Goal: Transaction & Acquisition: Purchase product/service

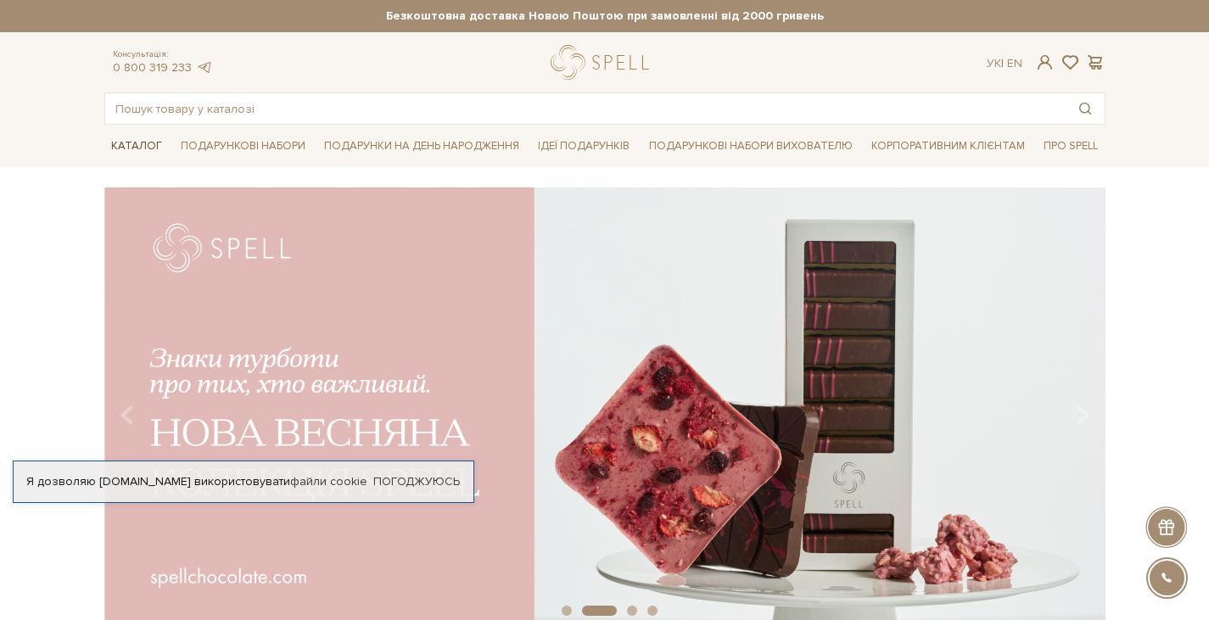
click at [143, 150] on link "Каталог" at bounding box center [136, 146] width 64 height 26
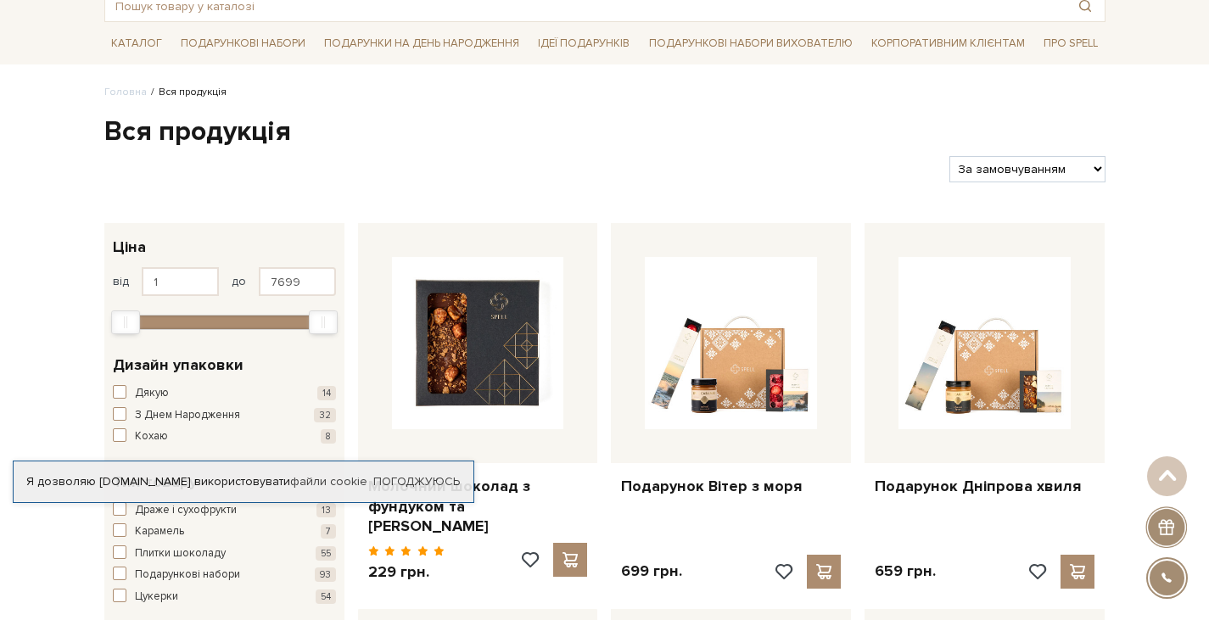
scroll to position [94, 0]
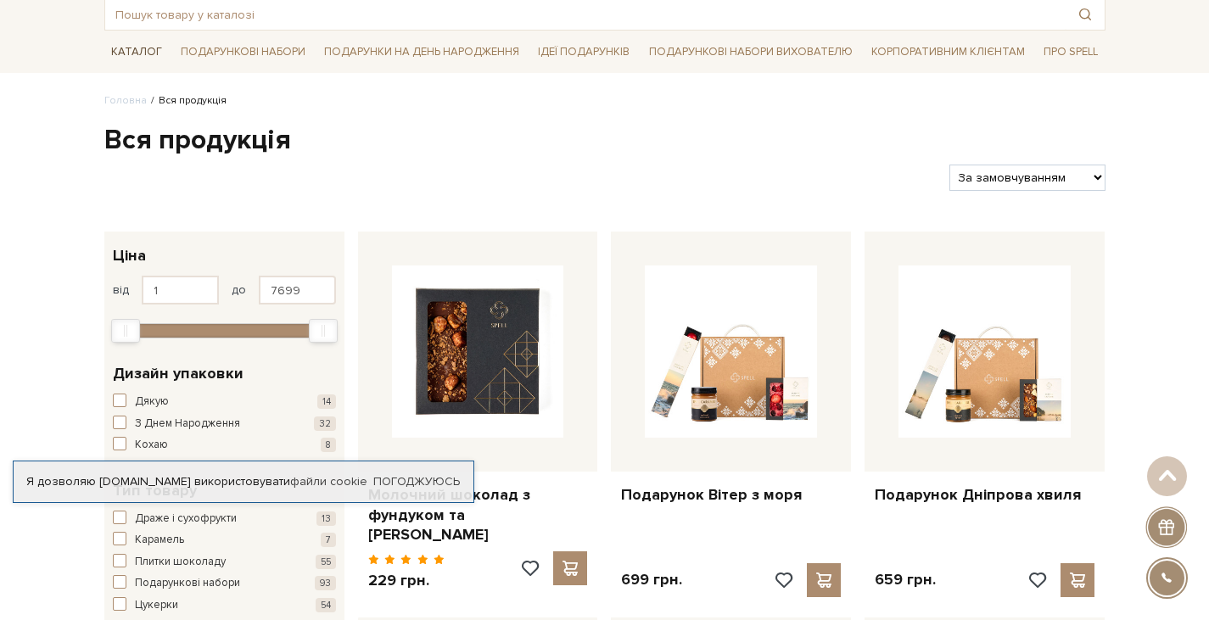
click at [136, 63] on link "Каталог" at bounding box center [136, 52] width 64 height 26
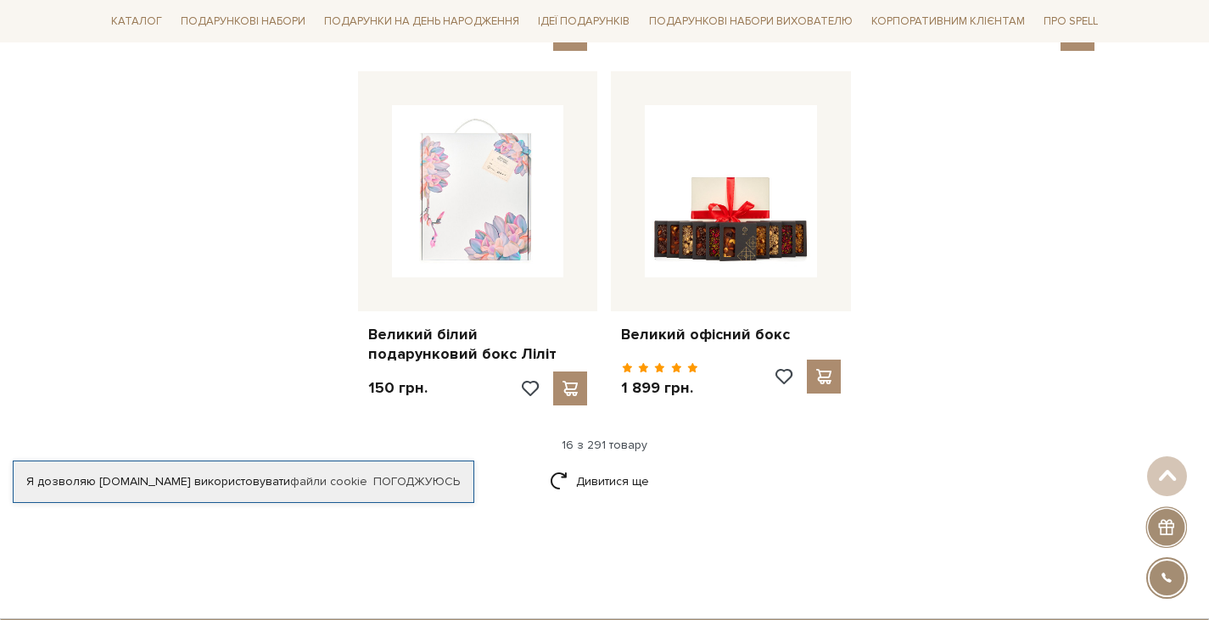
scroll to position [2102, 0]
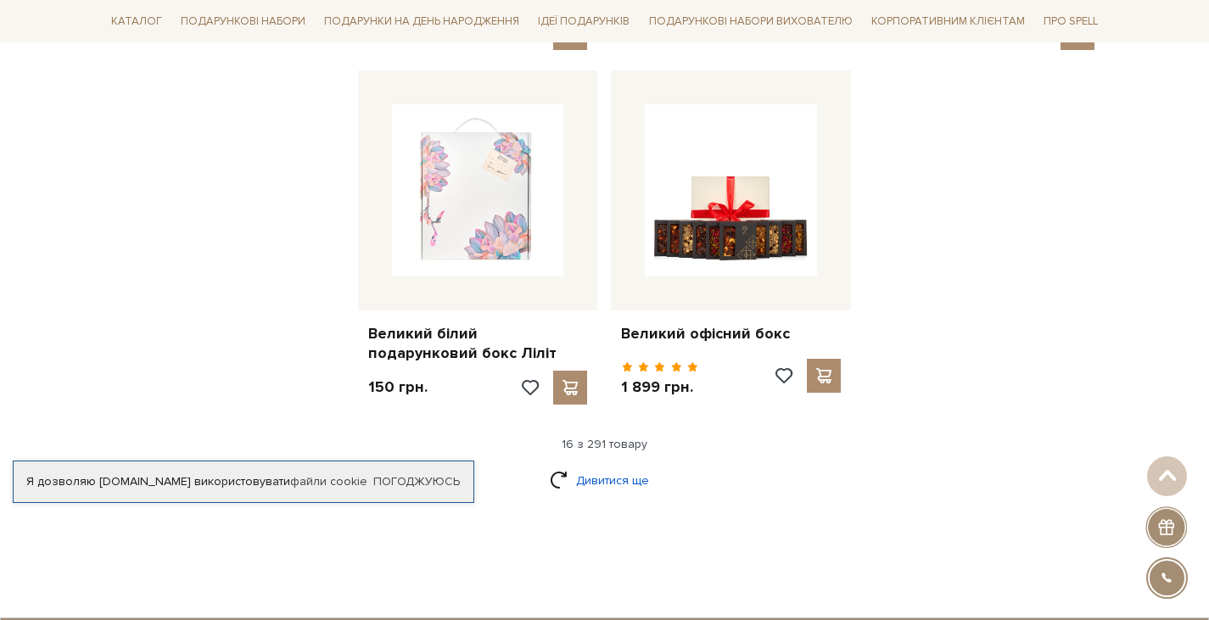
click at [622, 466] on link "Дивитися ще" at bounding box center [605, 481] width 110 height 30
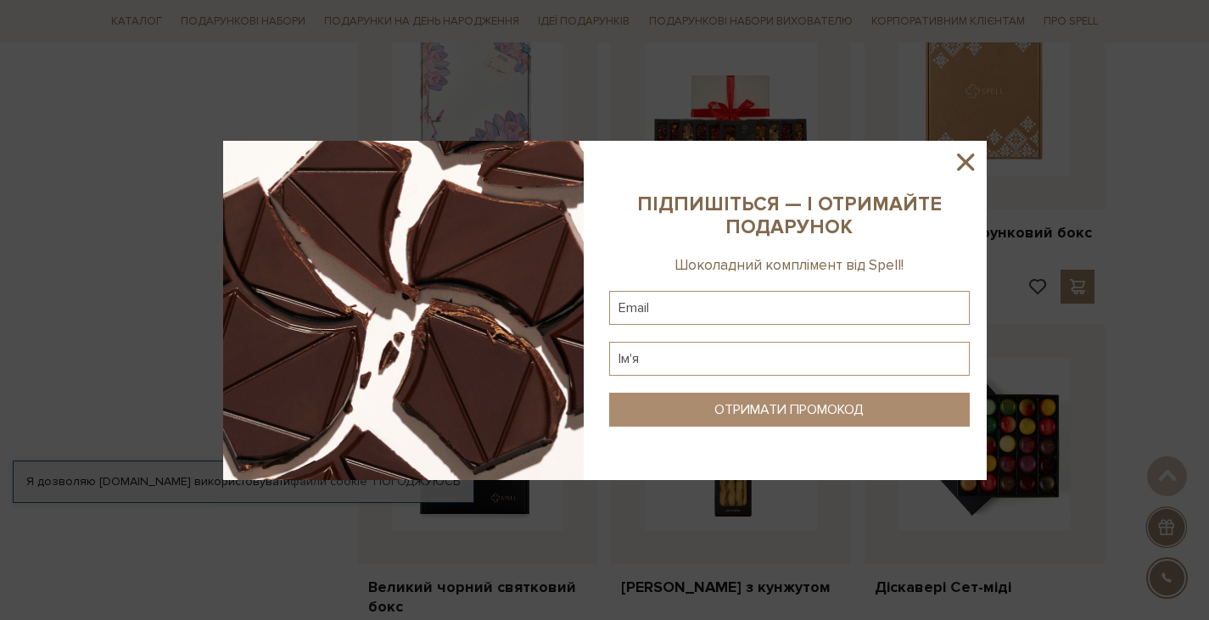
scroll to position [2203, 0]
click at [967, 169] on icon at bounding box center [965, 162] width 29 height 29
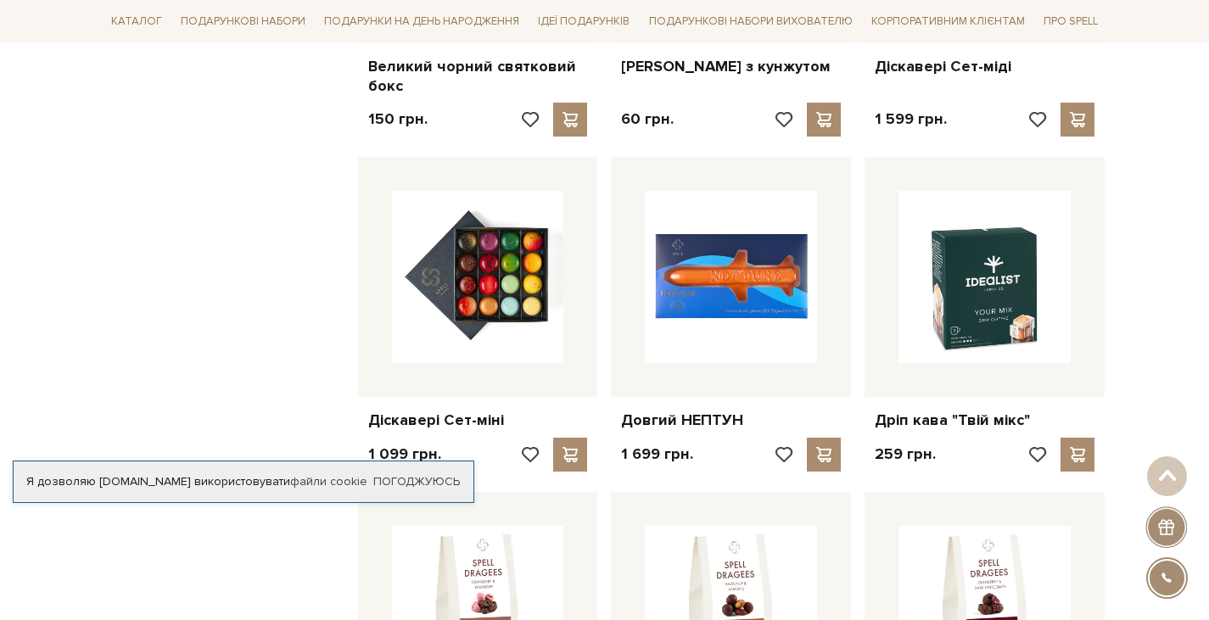
scroll to position [2741, 0]
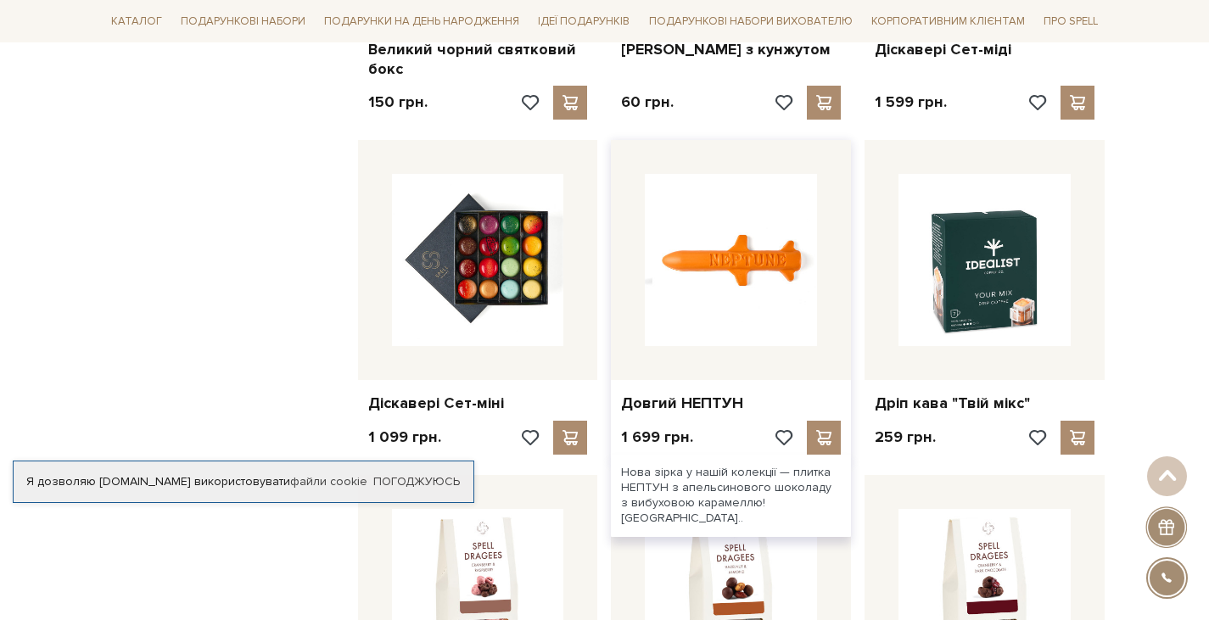
click at [780, 266] on img at bounding box center [731, 260] width 172 height 172
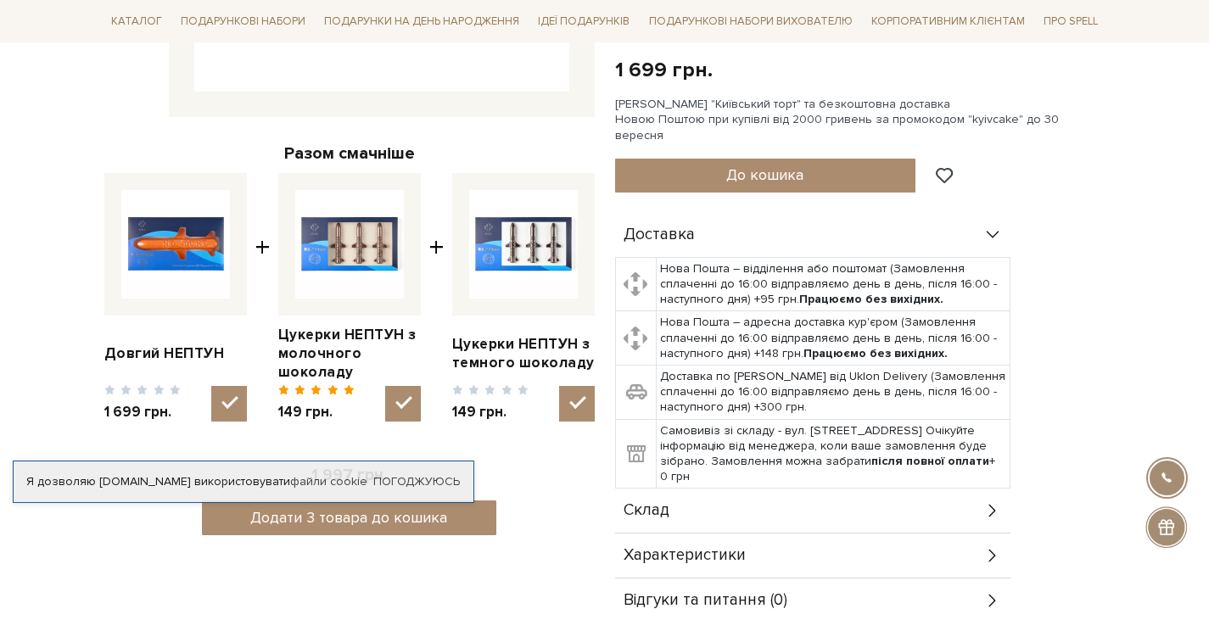
scroll to position [558, 0]
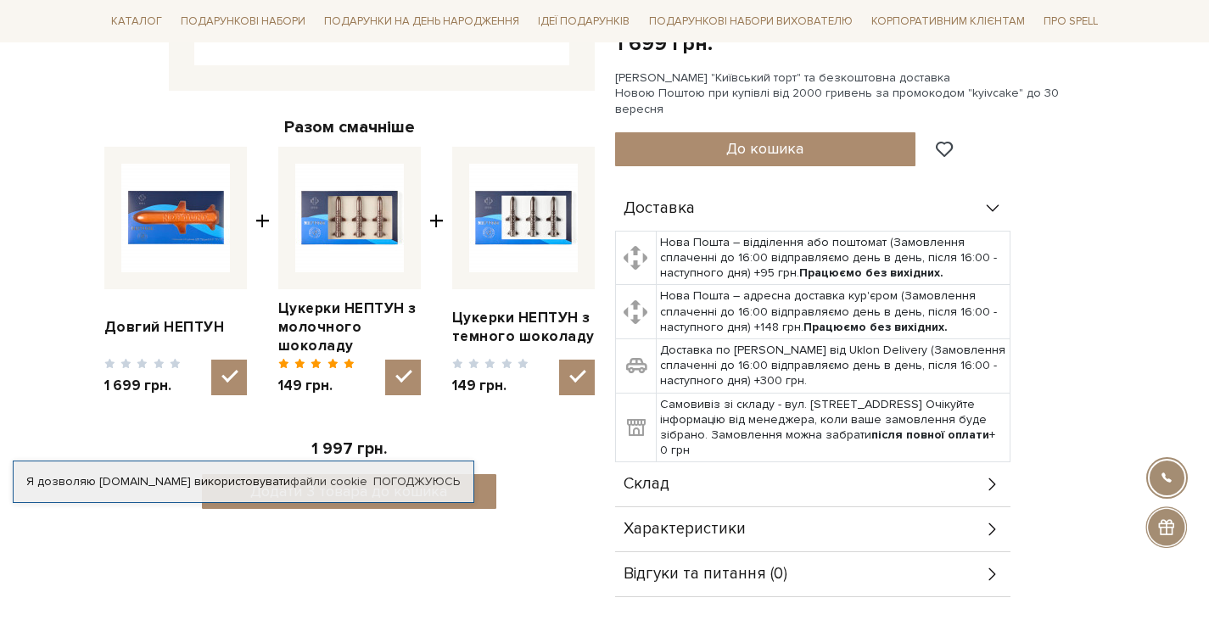
click at [303, 257] on img at bounding box center [349, 218] width 109 height 109
click at [385, 360] on input "checkbox" at bounding box center [403, 378] width 36 height 36
click at [288, 288] on label at bounding box center [349, 218] width 143 height 143
click at [385, 360] on input "checkbox" at bounding box center [403, 378] width 36 height 36
checkbox input "true"
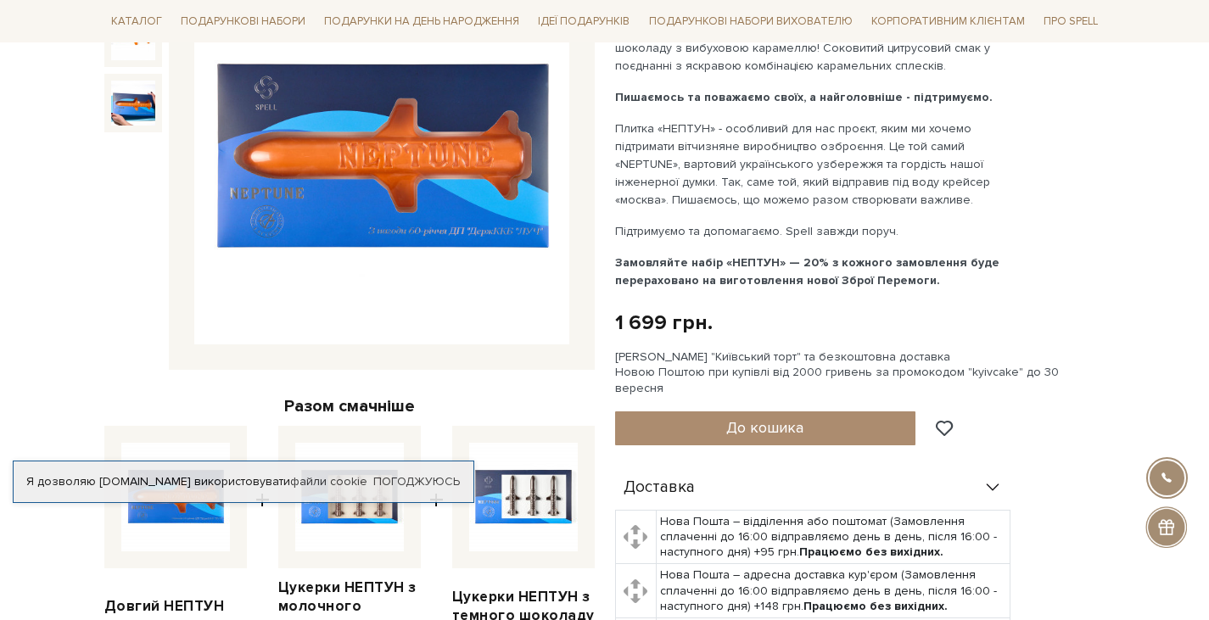
scroll to position [172, 0]
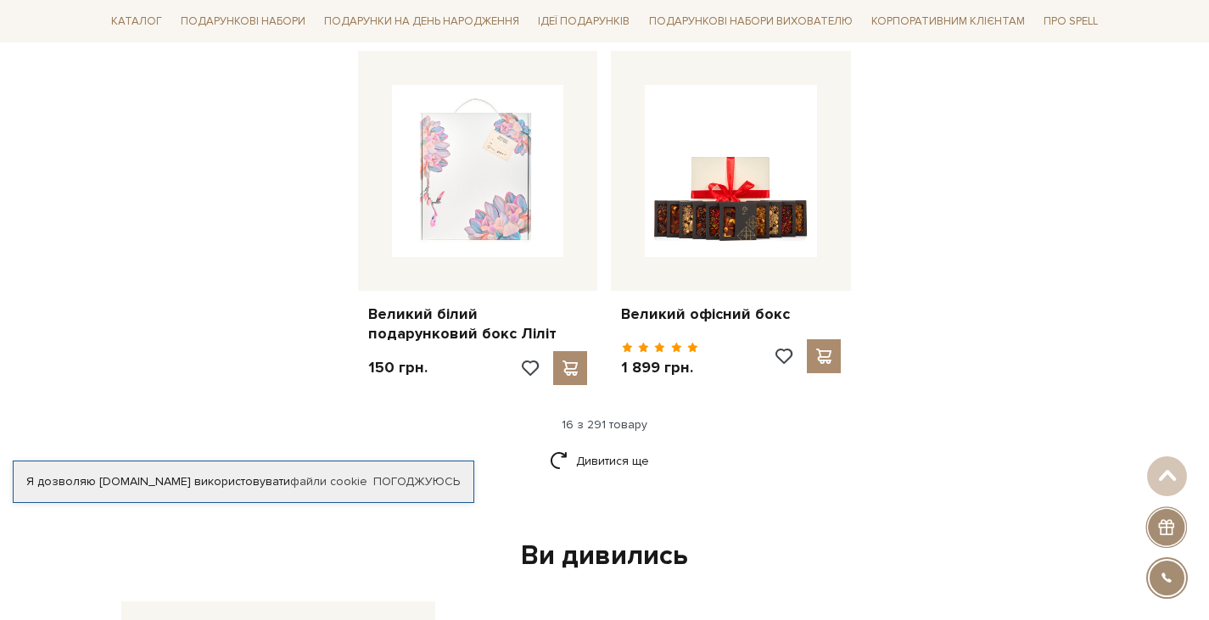
scroll to position [2176, 0]
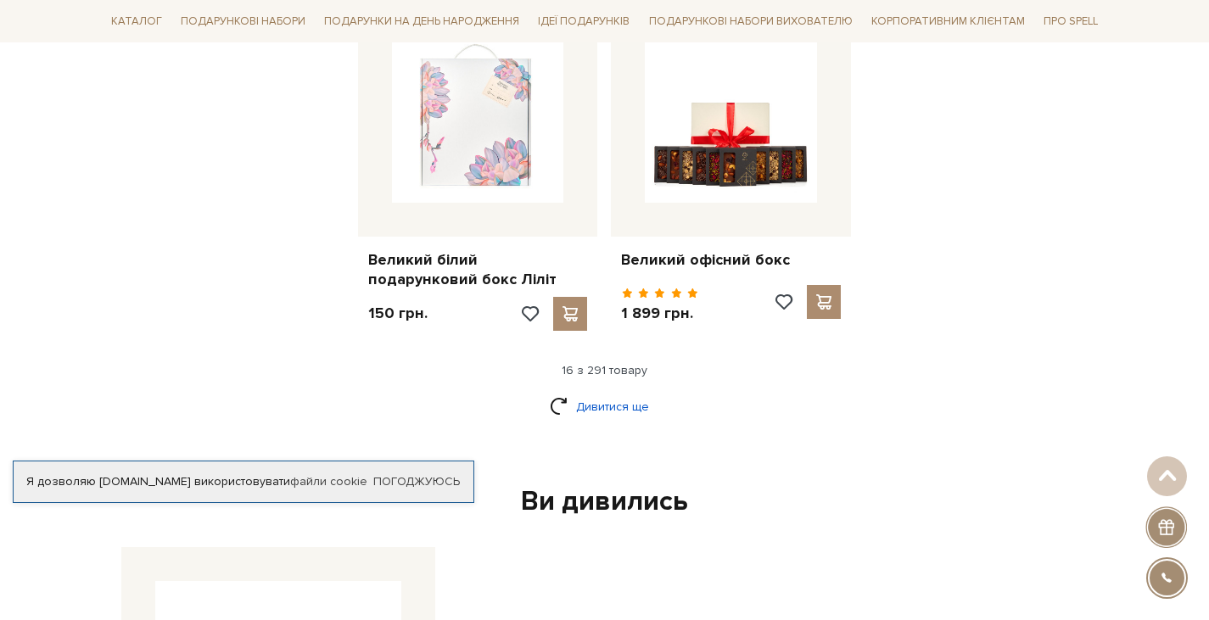
click at [636, 392] on link "Дивитися ще" at bounding box center [605, 407] width 110 height 30
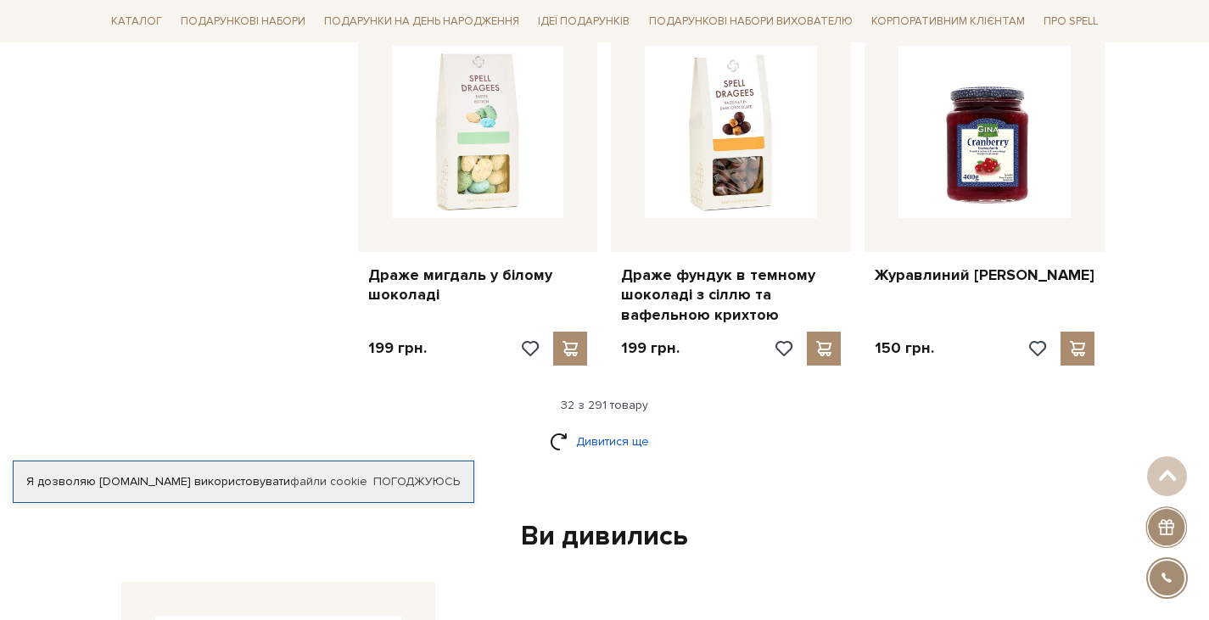
scroll to position [3923, 0]
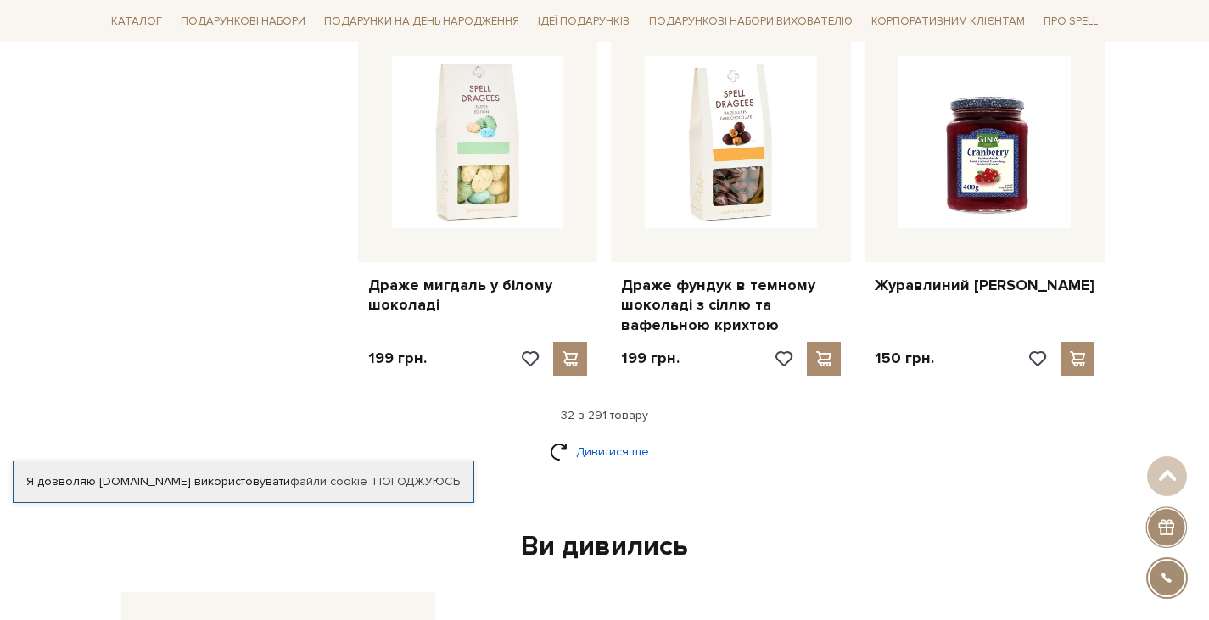
click at [635, 437] on link "Дивитися ще" at bounding box center [605, 452] width 110 height 30
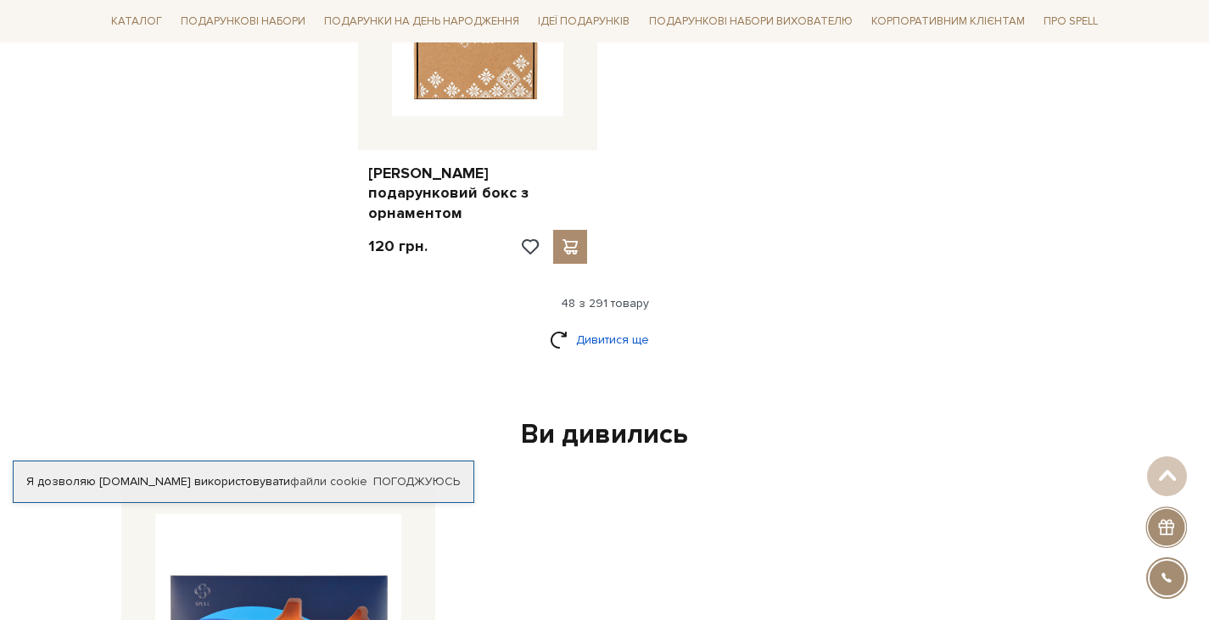
scroll to position [6188, 0]
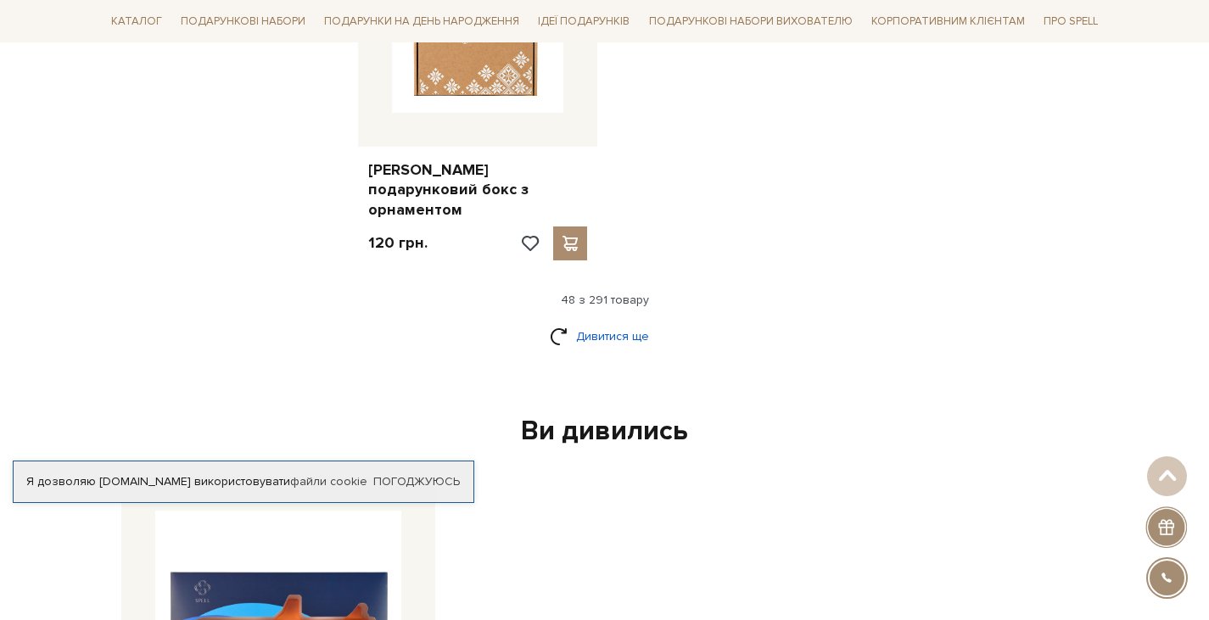
click at [589, 322] on link "Дивитися ще" at bounding box center [605, 337] width 110 height 30
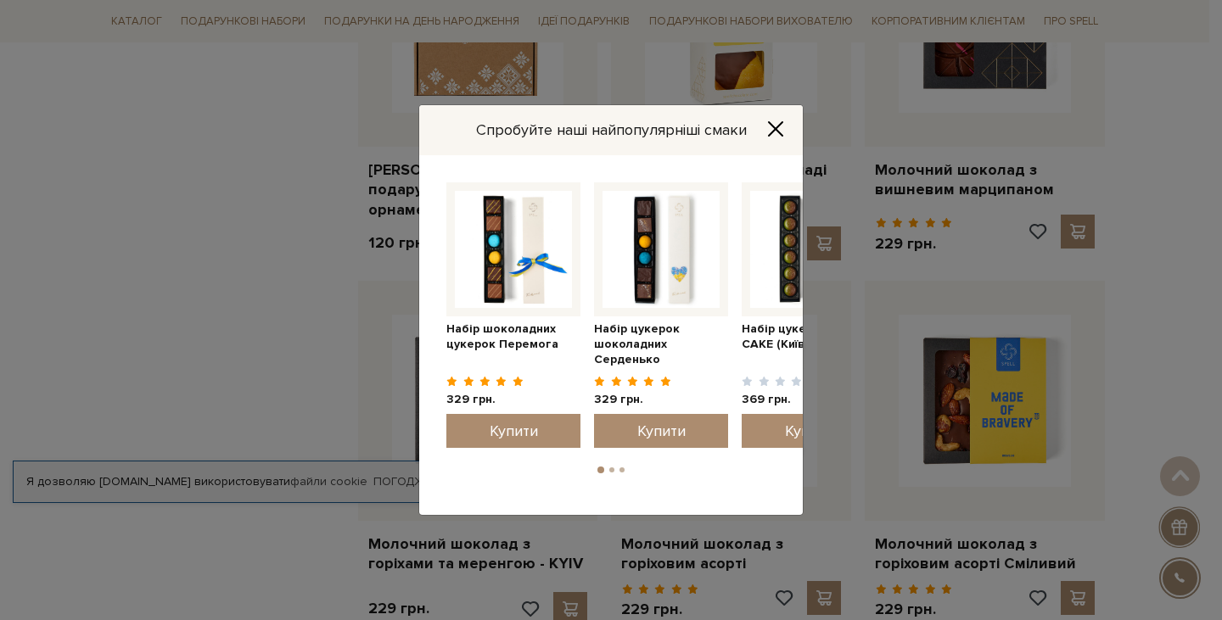
click at [780, 126] on icon "Close" at bounding box center [775, 128] width 17 height 17
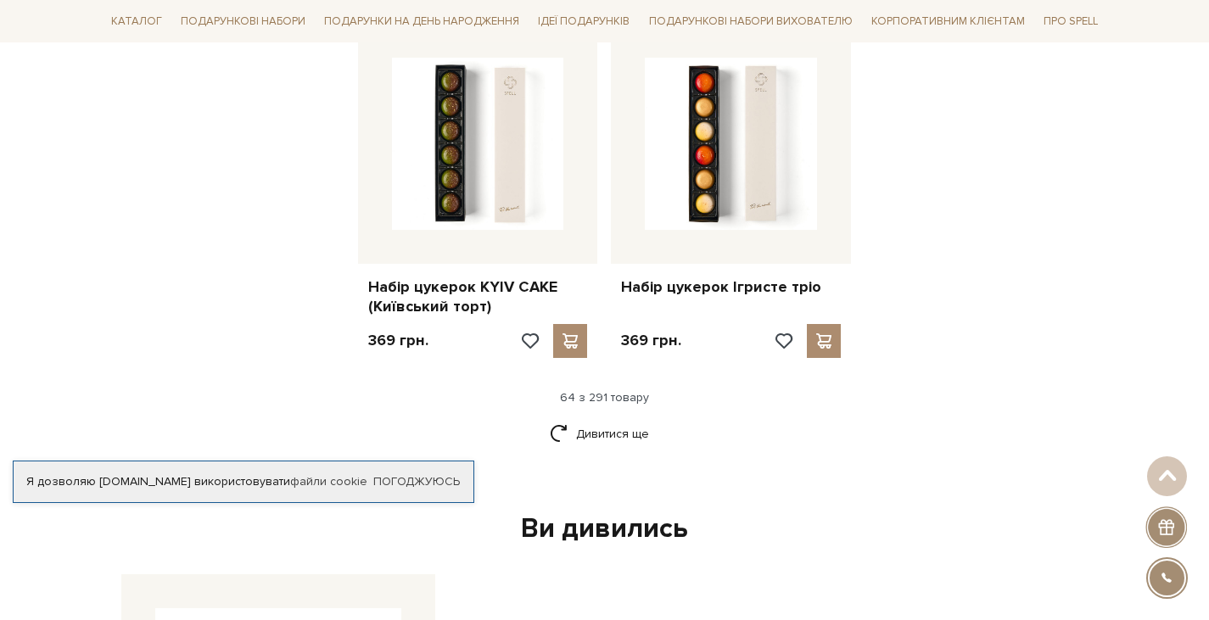
scroll to position [7944, 0]
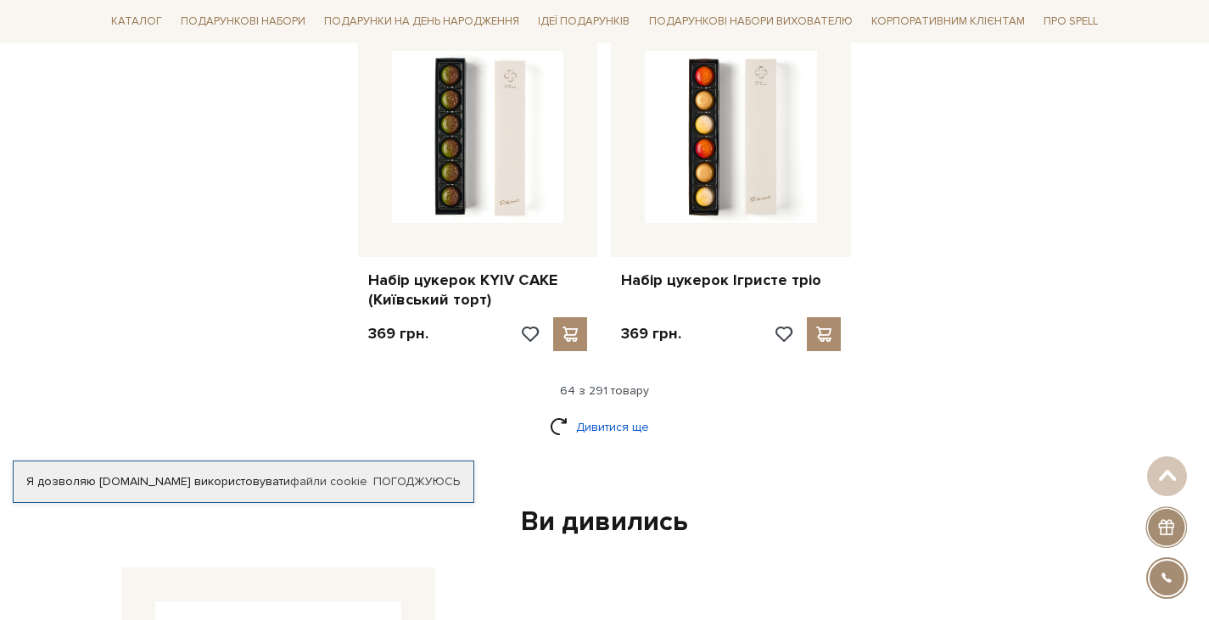
click at [611, 412] on link "Дивитися ще" at bounding box center [605, 427] width 110 height 30
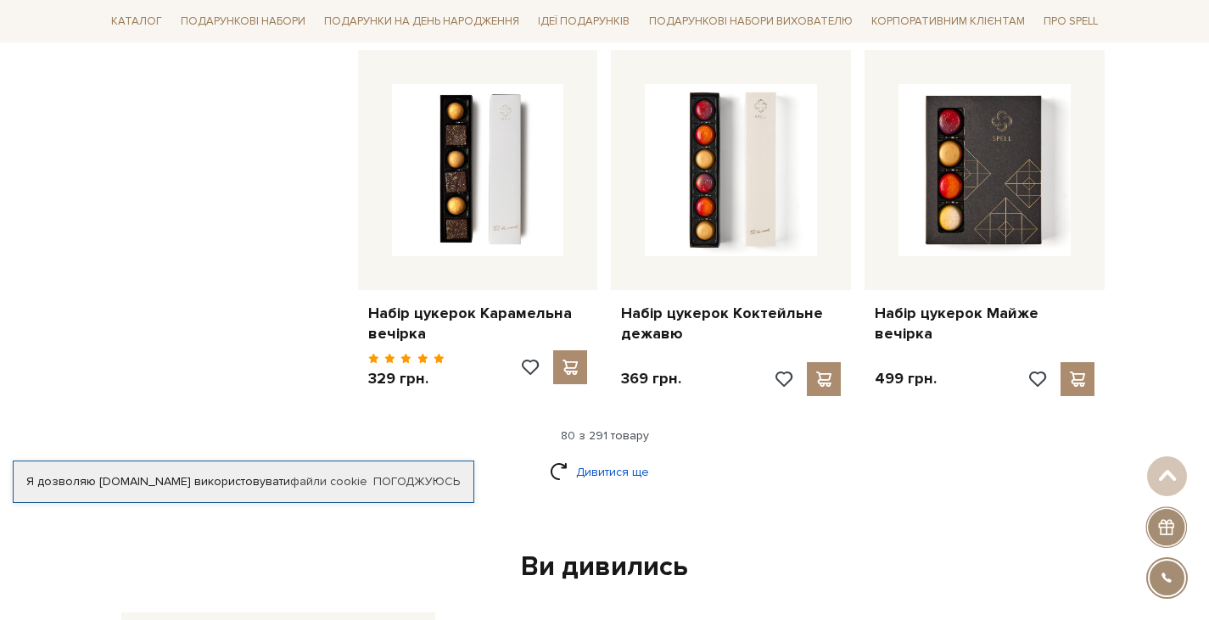
scroll to position [9741, 0]
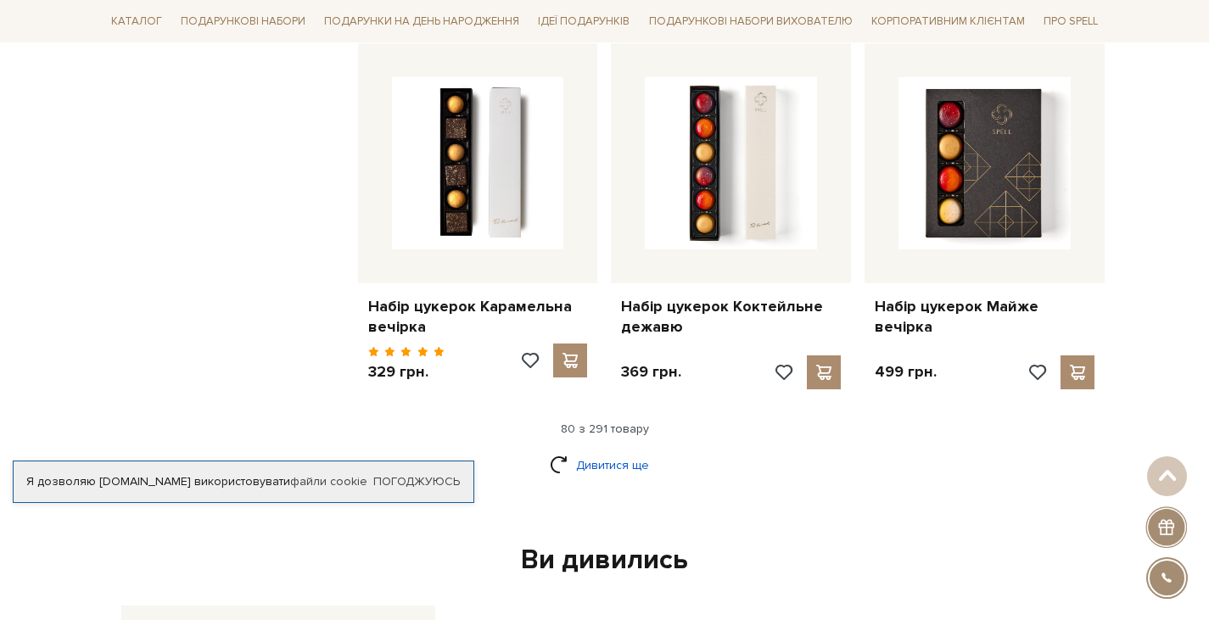
click at [635, 450] on link "Дивитися ще" at bounding box center [605, 465] width 110 height 30
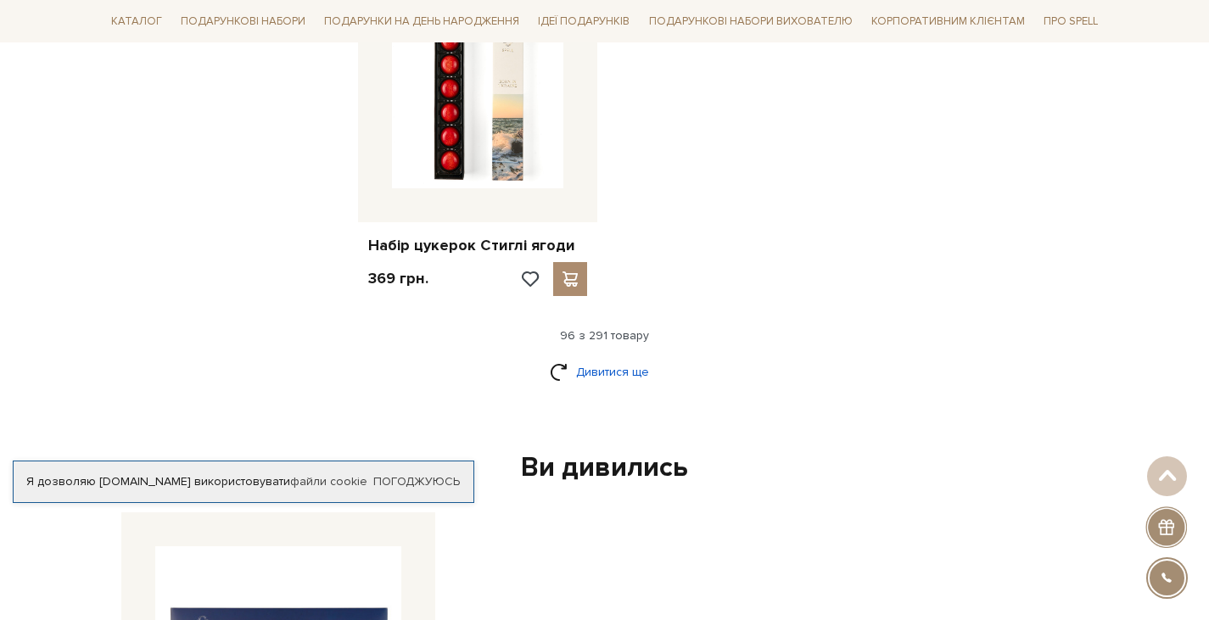
scroll to position [12002, 0]
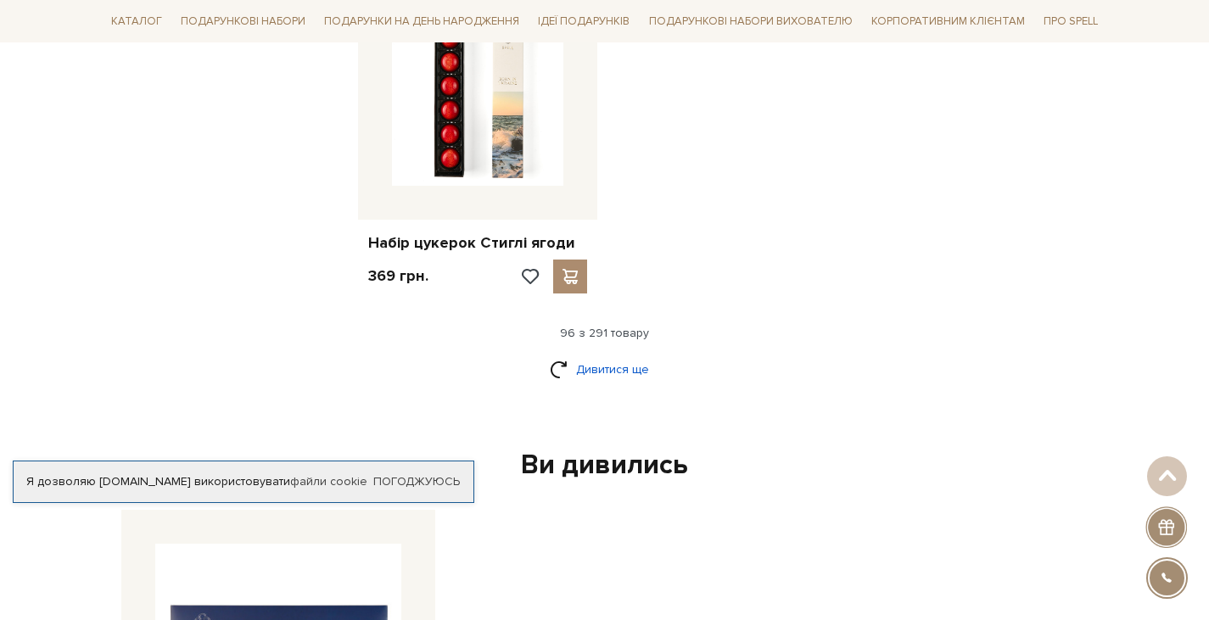
click at [591, 355] on link "Дивитися ще" at bounding box center [605, 370] width 110 height 30
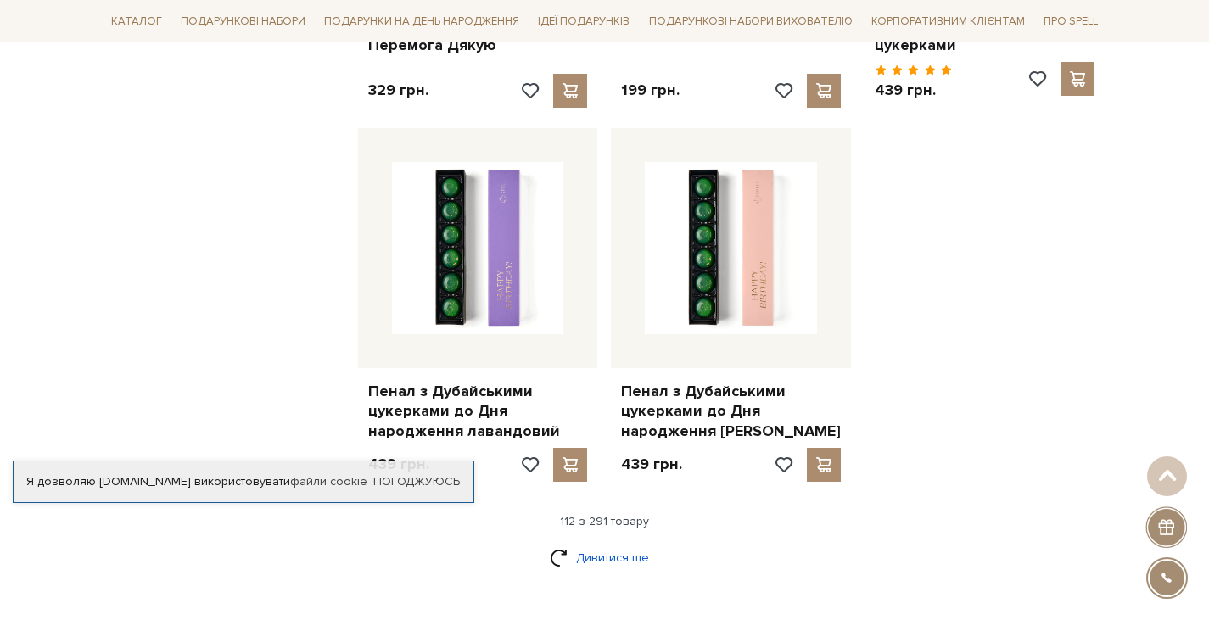
scroll to position [13690, 0]
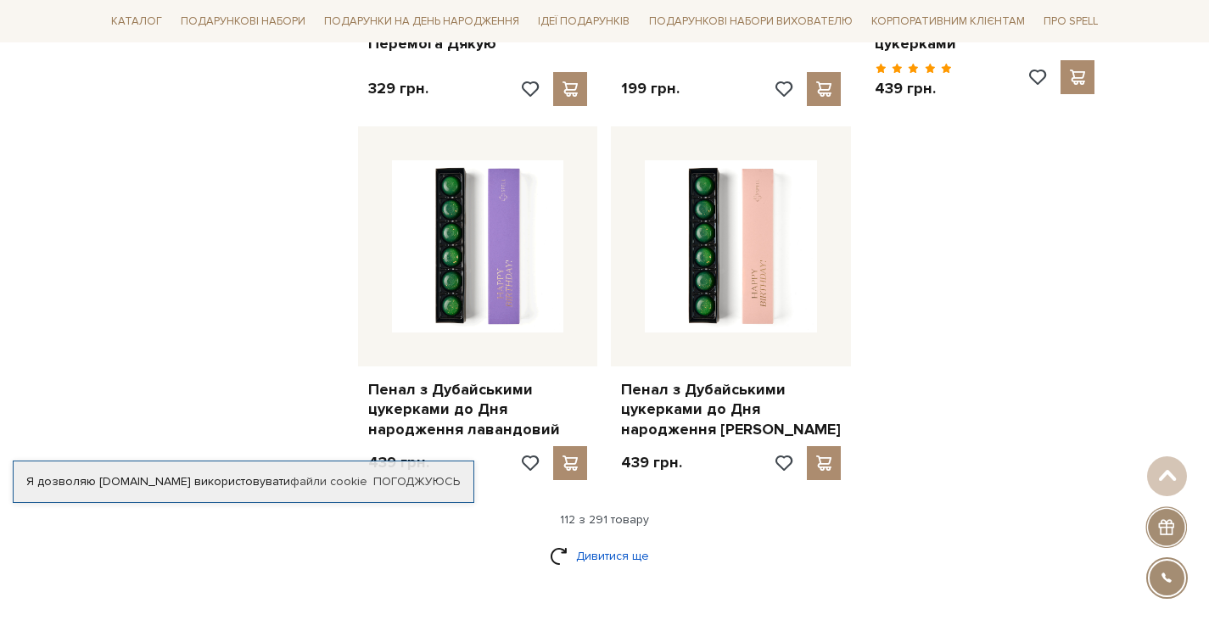
click at [580, 541] on link "Дивитися ще" at bounding box center [605, 556] width 110 height 30
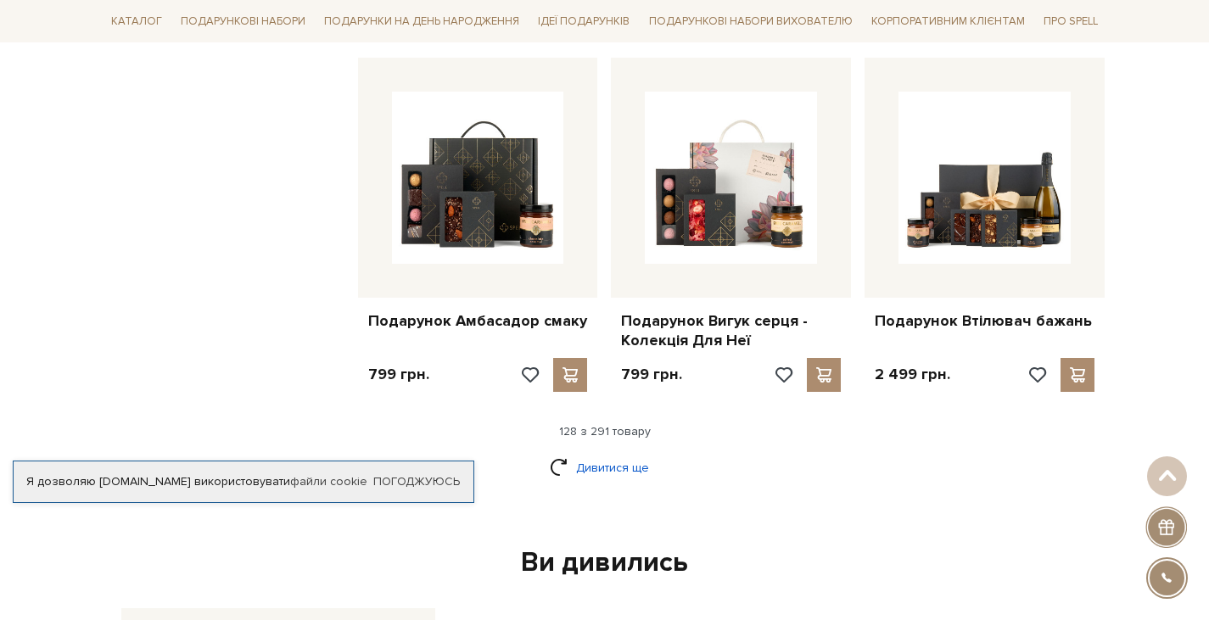
scroll to position [15656, 0]
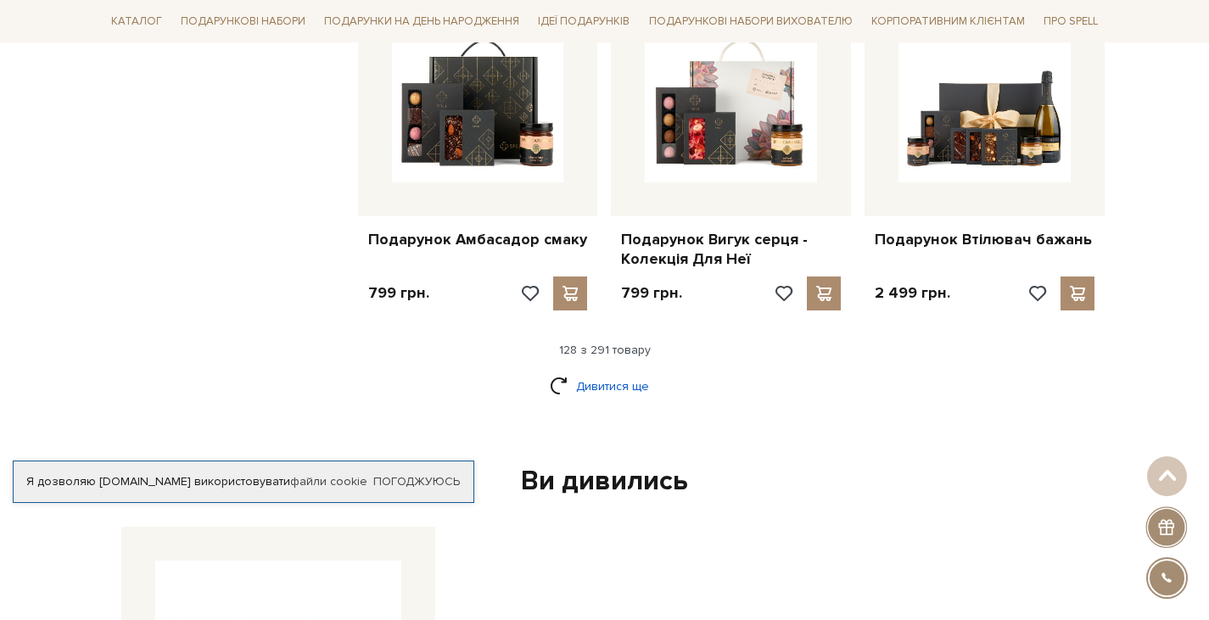
click at [612, 372] on link "Дивитися ще" at bounding box center [605, 387] width 110 height 30
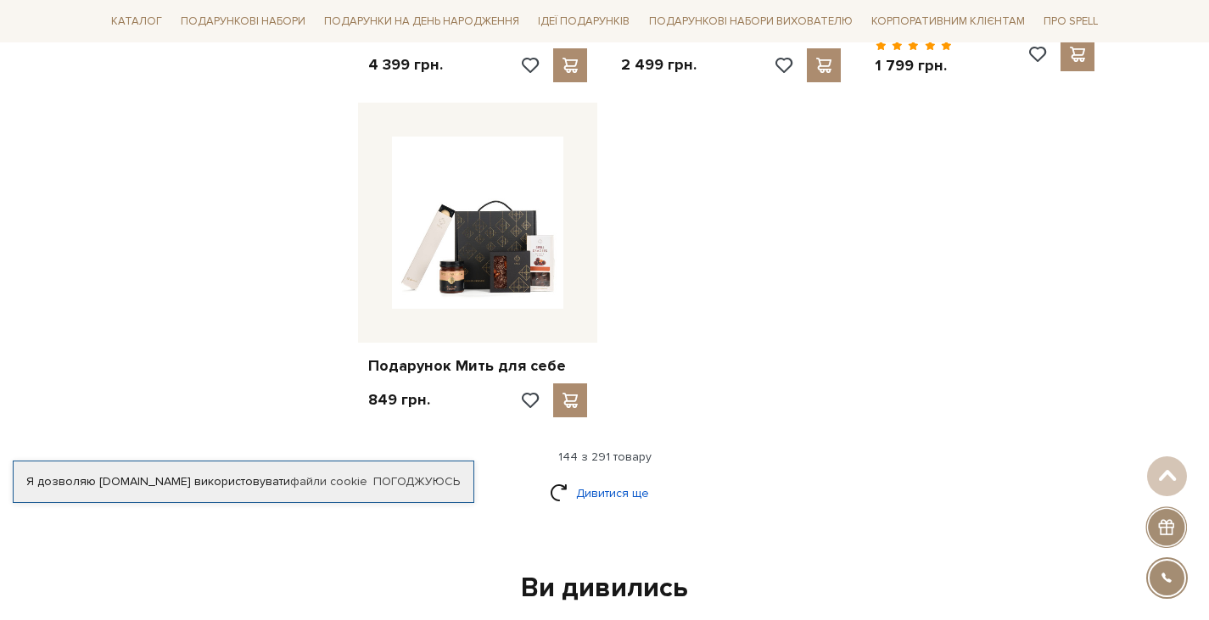
scroll to position [17671, 0]
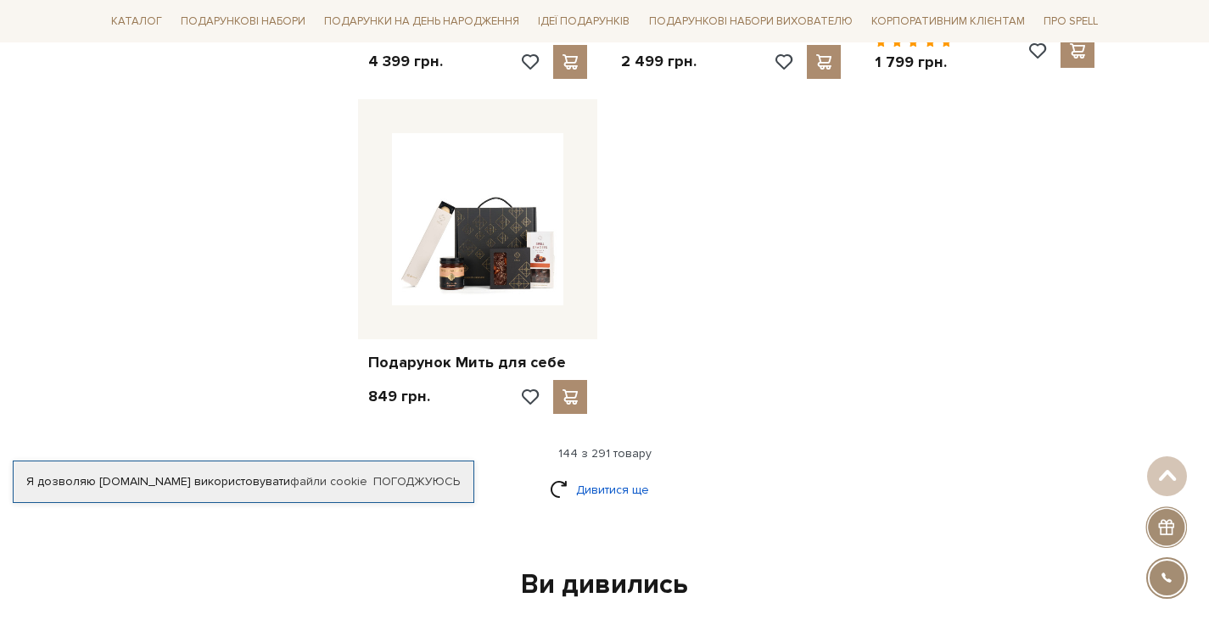
click at [612, 475] on link "Дивитися ще" at bounding box center [605, 490] width 110 height 30
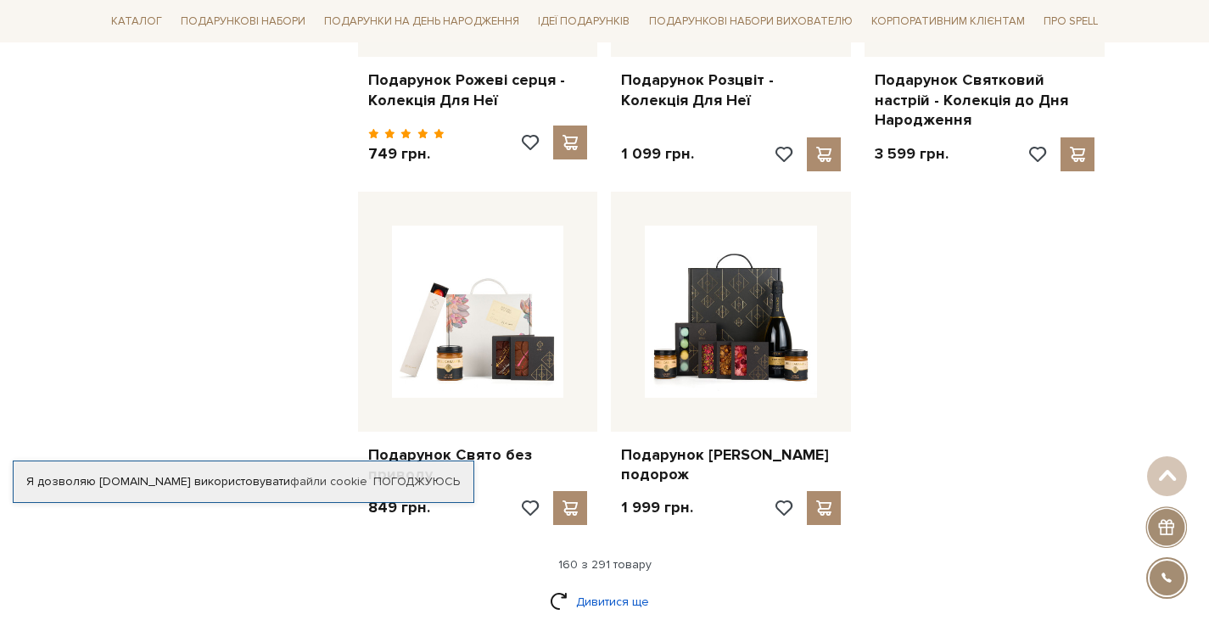
scroll to position [19392, 0]
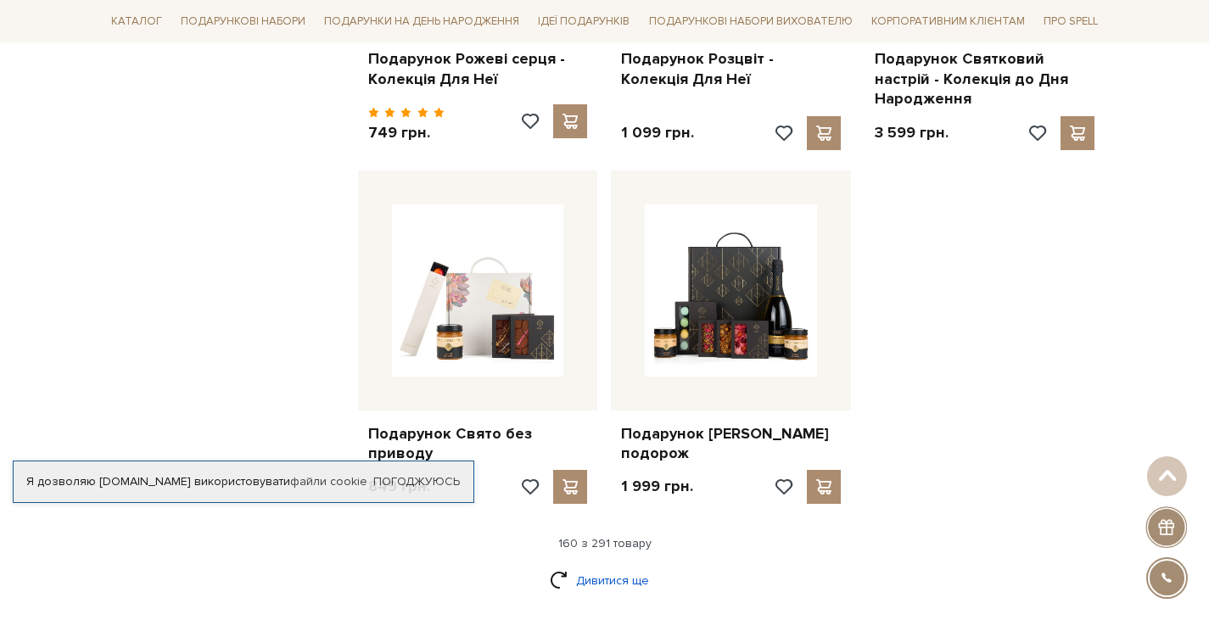
click at [620, 566] on link "Дивитися ще" at bounding box center [605, 581] width 110 height 30
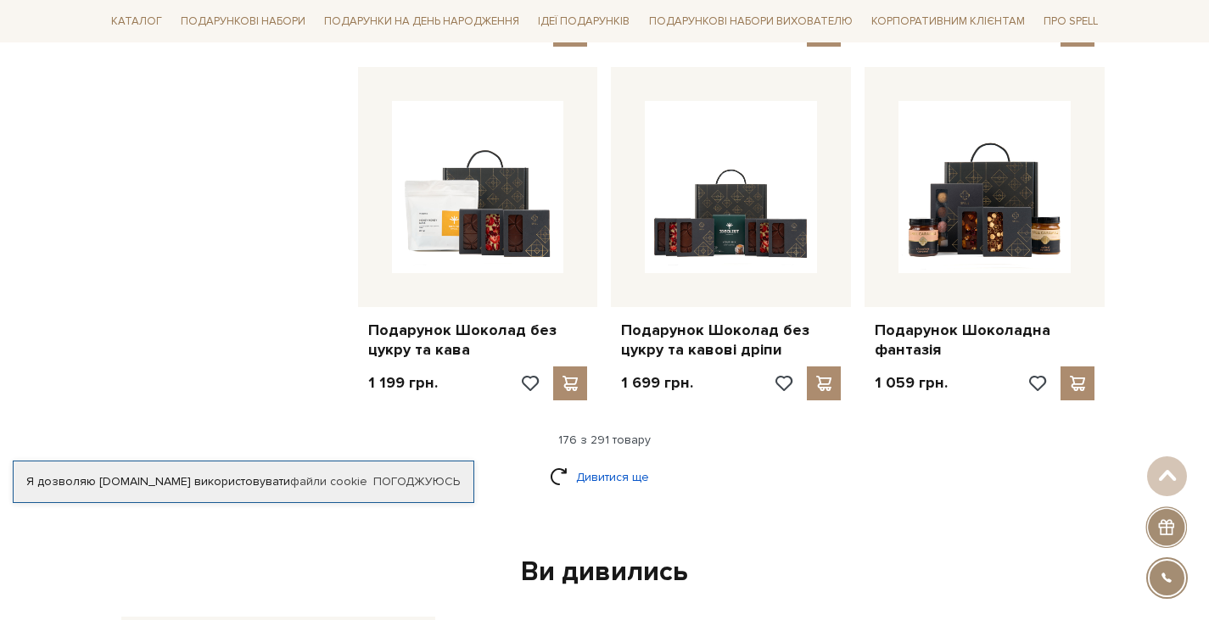
scroll to position [21308, 0]
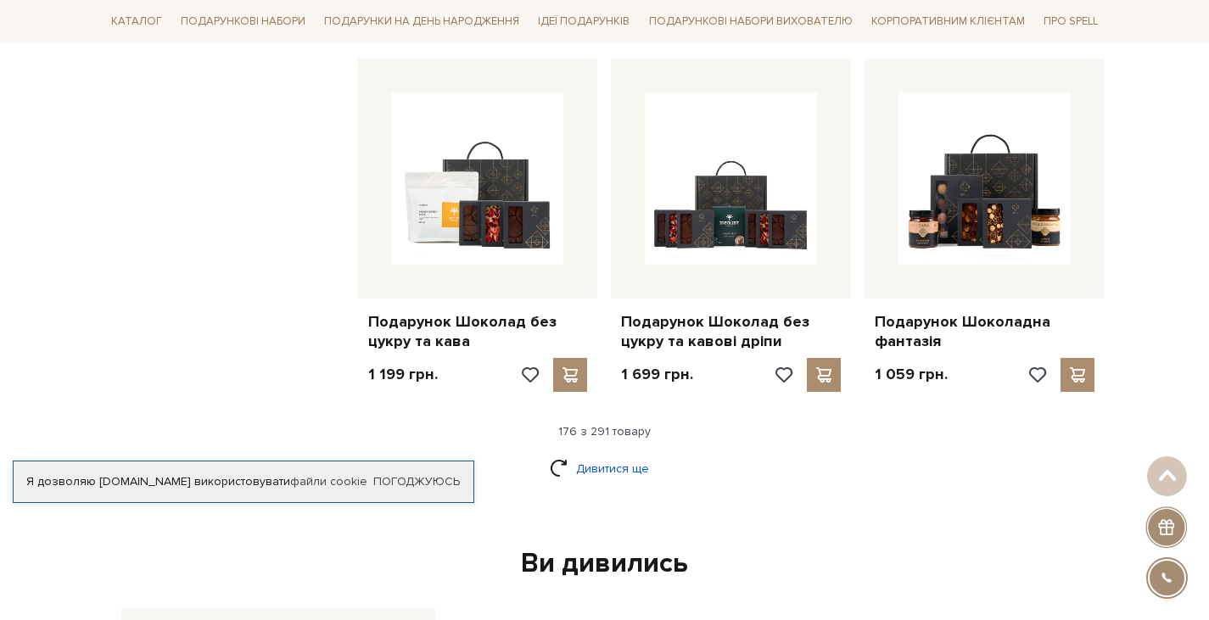
click at [626, 454] on link "Дивитися ще" at bounding box center [605, 469] width 110 height 30
